Goal: Information Seeking & Learning: Learn about a topic

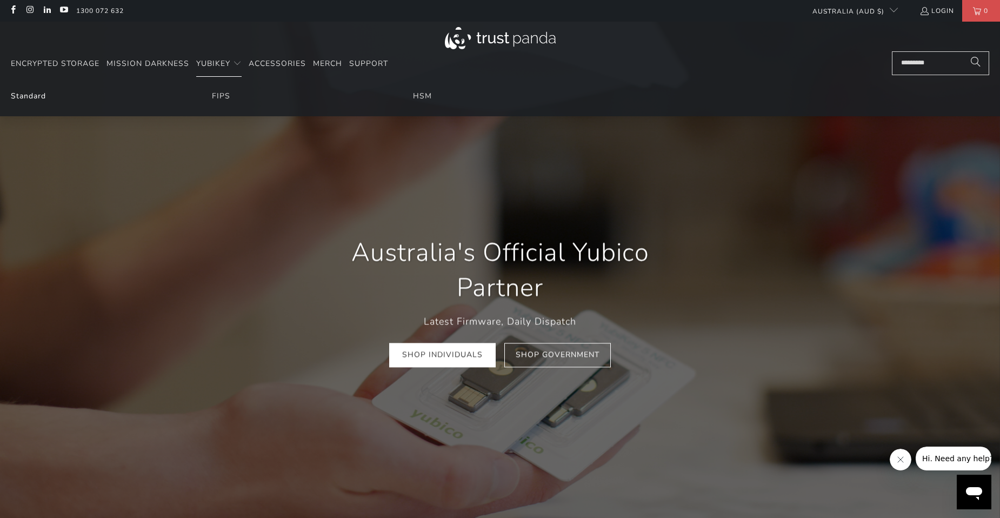
click at [38, 98] on link "Standard" at bounding box center [28, 96] width 35 height 10
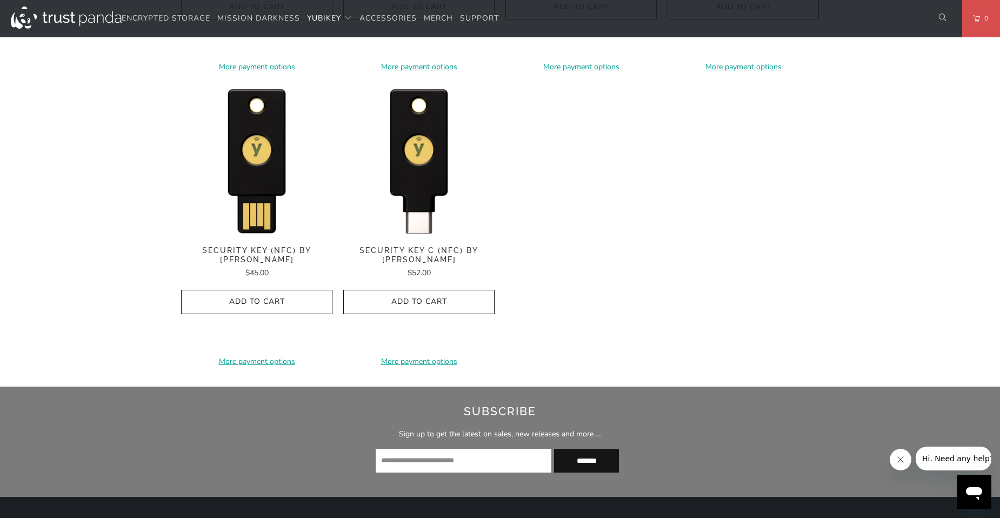
scroll to position [1081, 0]
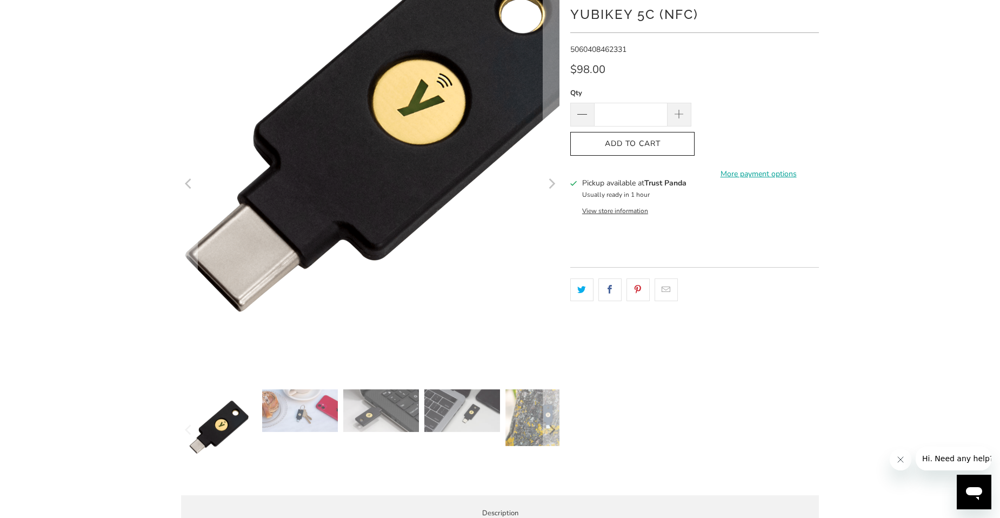
scroll to position [162, 0]
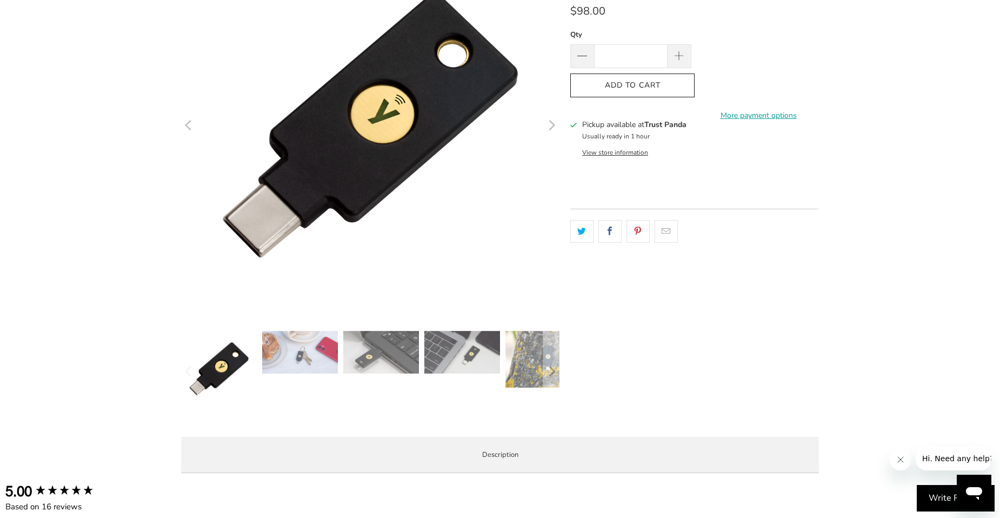
click at [285, 365] on img at bounding box center [300, 352] width 76 height 43
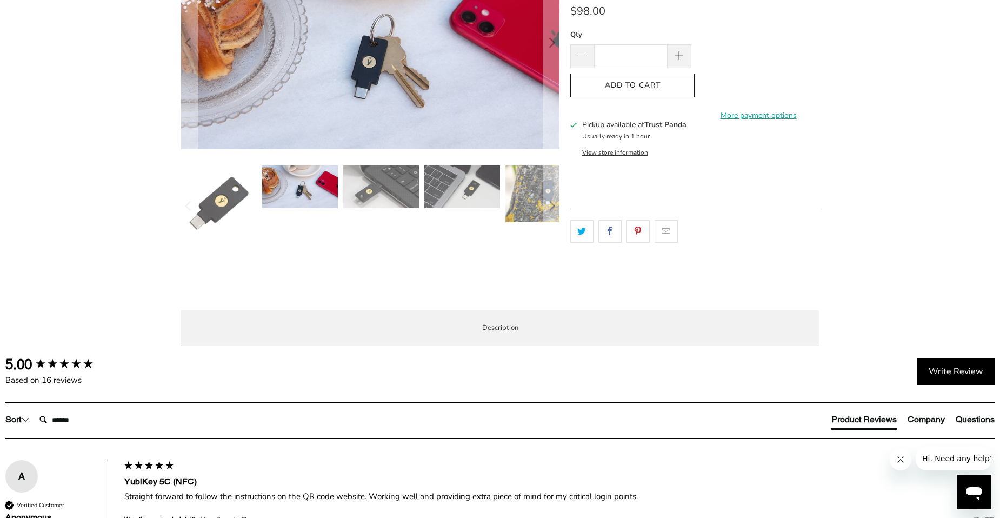
click at [0, 0] on span "Enterprise and Government" at bounding box center [0, 0] width 0 height 0
click at [0, 0] on span "Specifications" at bounding box center [0, 0] width 0 height 0
click at [0, 0] on span "Enterprise and Government" at bounding box center [0, 0] width 0 height 0
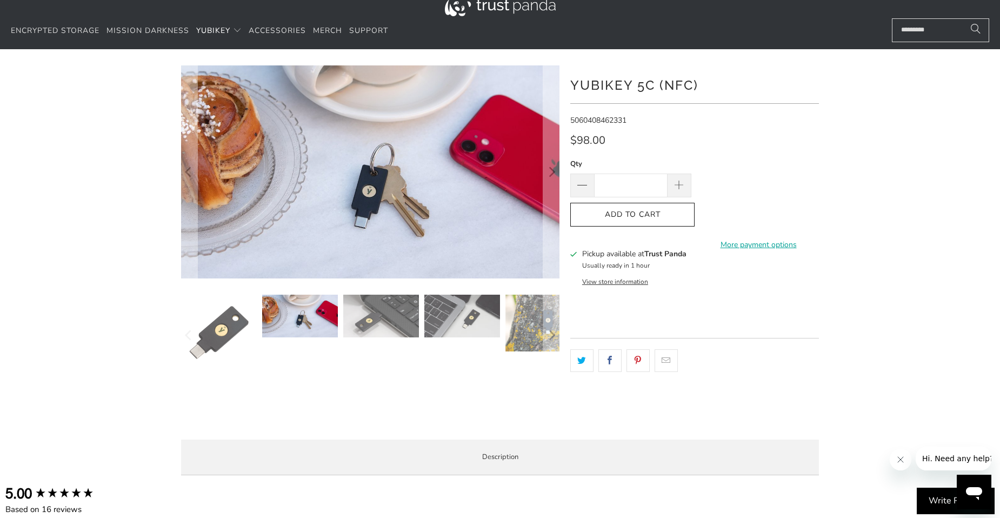
scroll to position [0, 0]
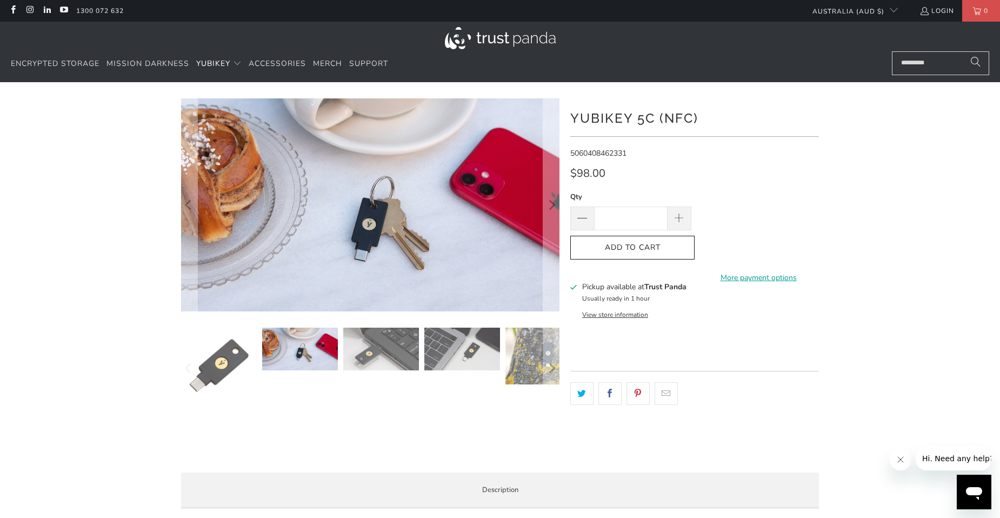
click at [377, 362] on img at bounding box center [381, 348] width 76 height 43
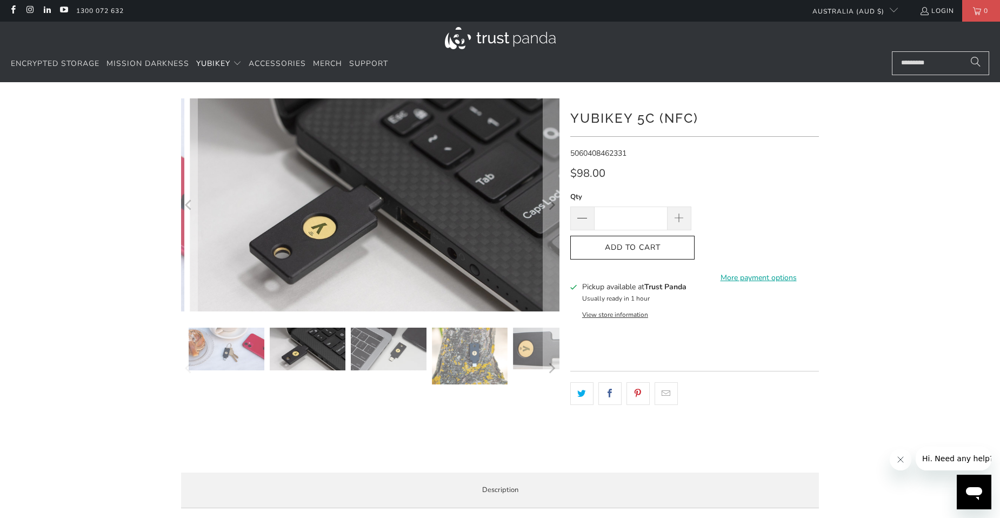
click at [351, 361] on img at bounding box center [389, 348] width 76 height 43
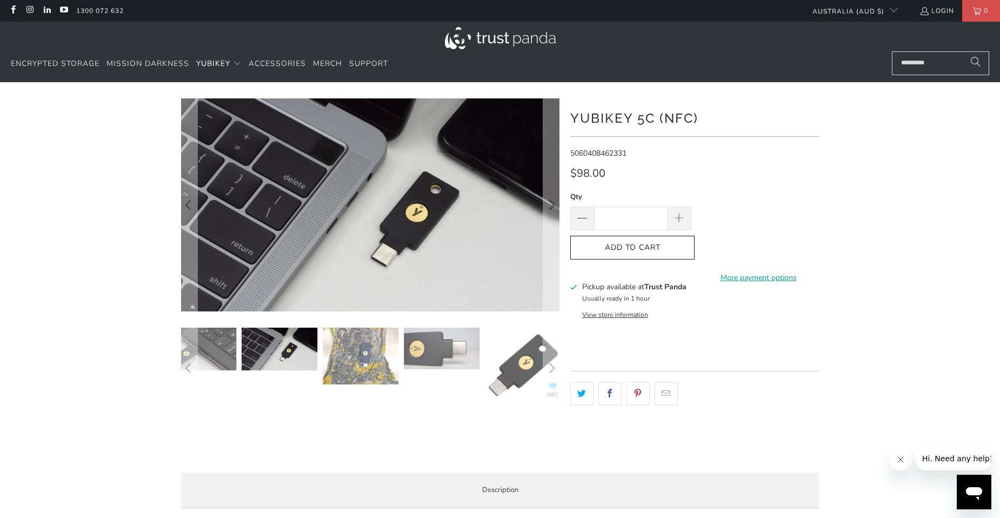
click at [323, 366] on img at bounding box center [361, 355] width 76 height 57
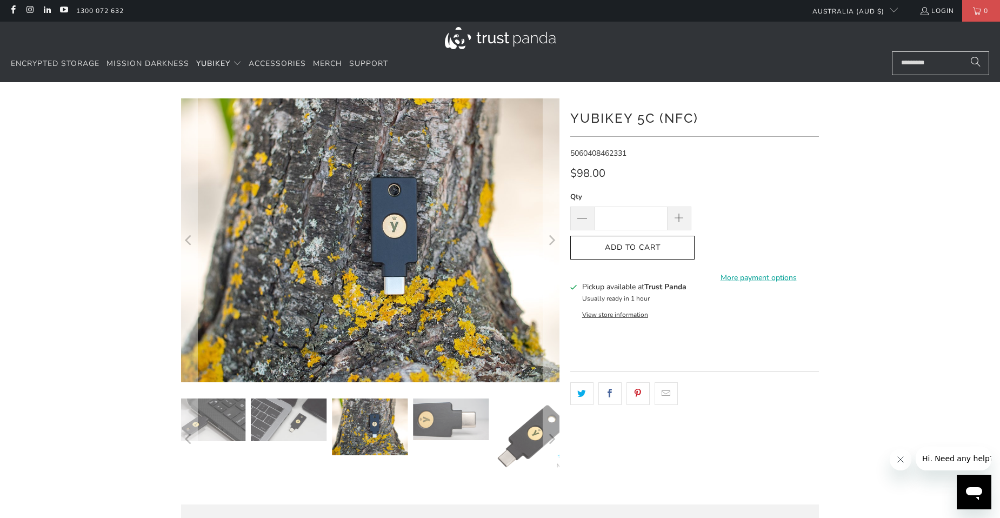
click at [281, 401] on div at bounding box center [197, 438] width 378 height 81
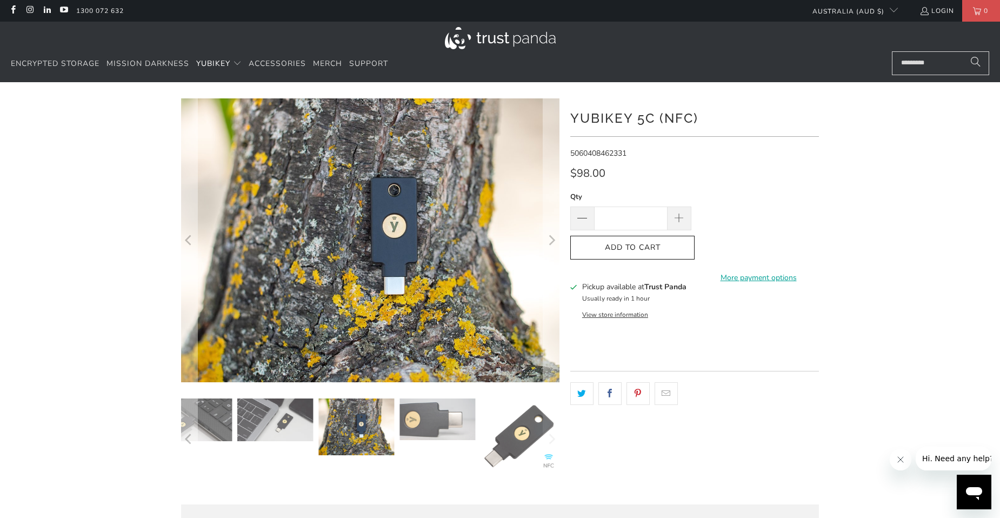
click at [508, 414] on img at bounding box center [518, 436] width 76 height 76
